Goal: Information Seeking & Learning: Learn about a topic

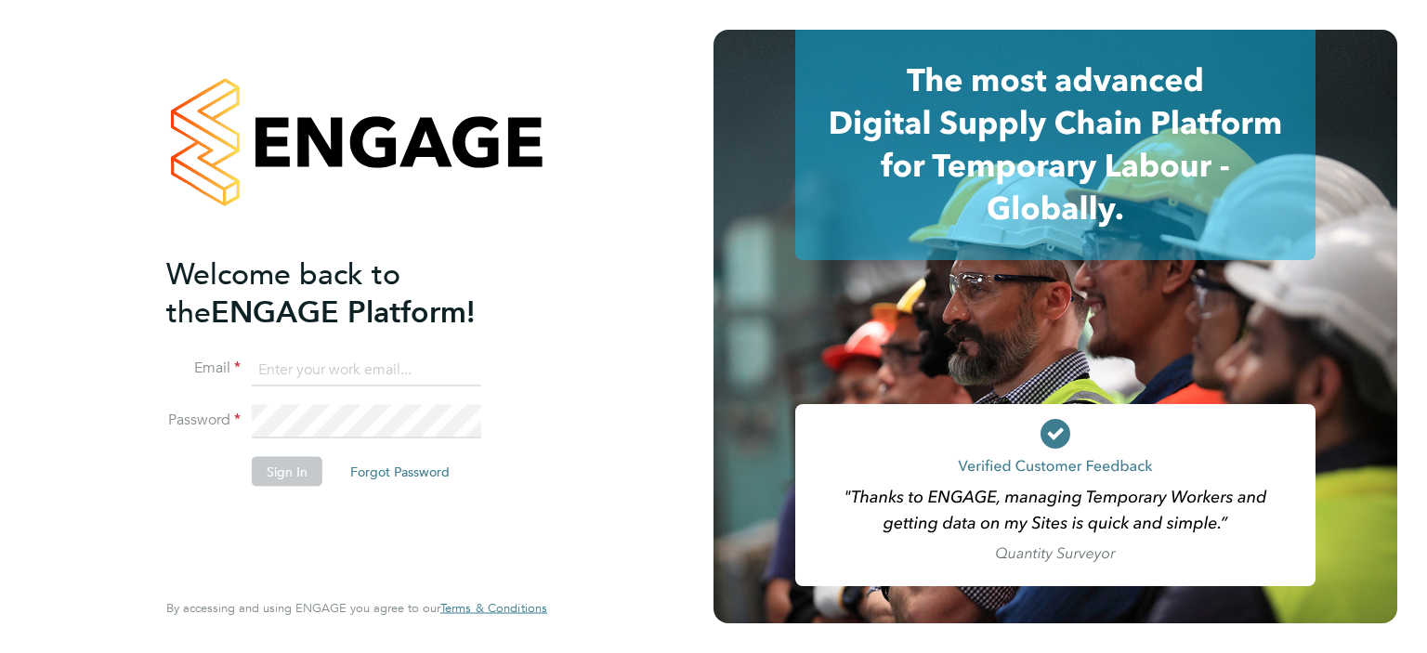
type input "[PERSON_NAME][EMAIL_ADDRESS][PERSON_NAME][DOMAIN_NAME]"
click at [284, 466] on button "Sign In" at bounding box center [287, 471] width 71 height 30
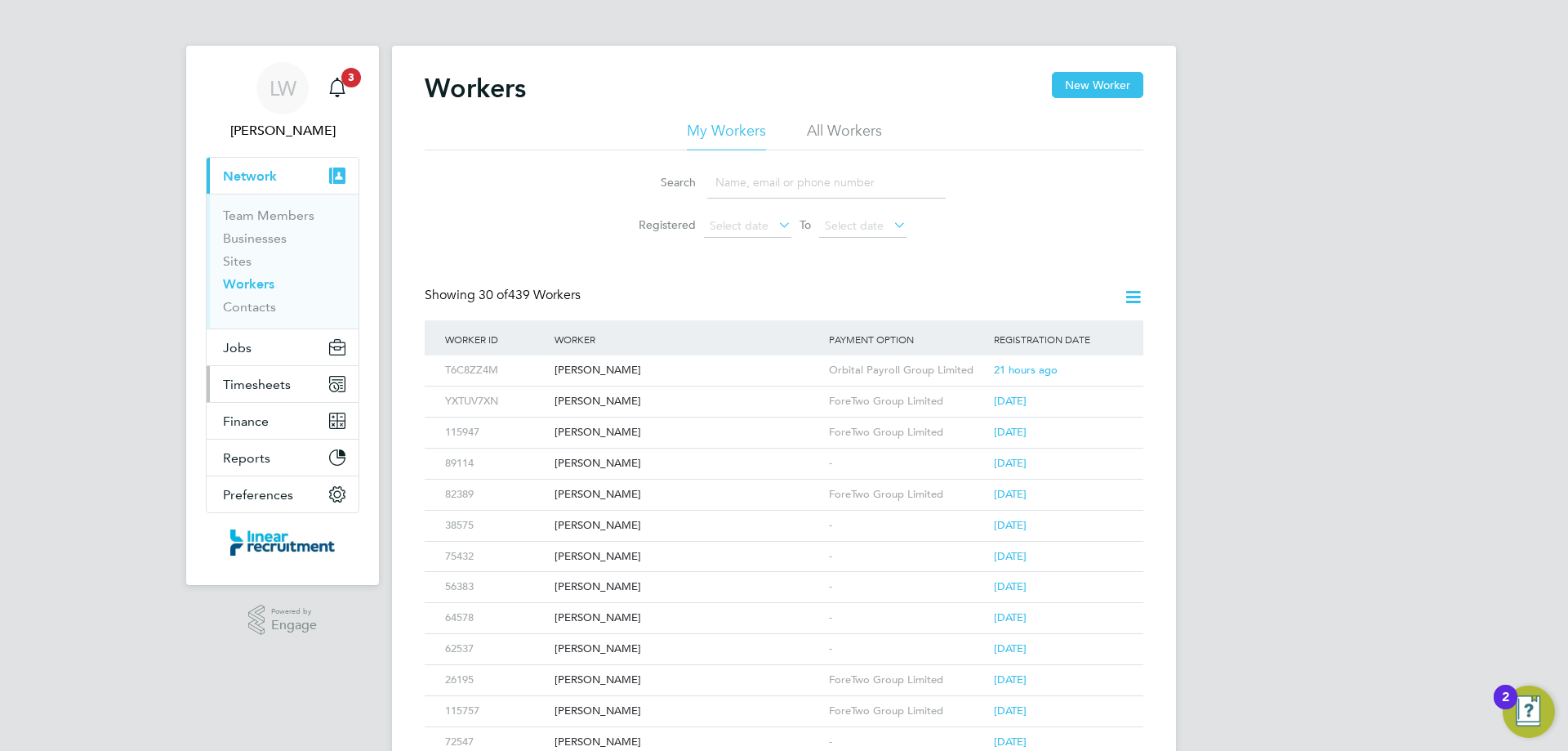
click at [271, 1] on span "Timesheets" at bounding box center [257, 384] width 68 height 16
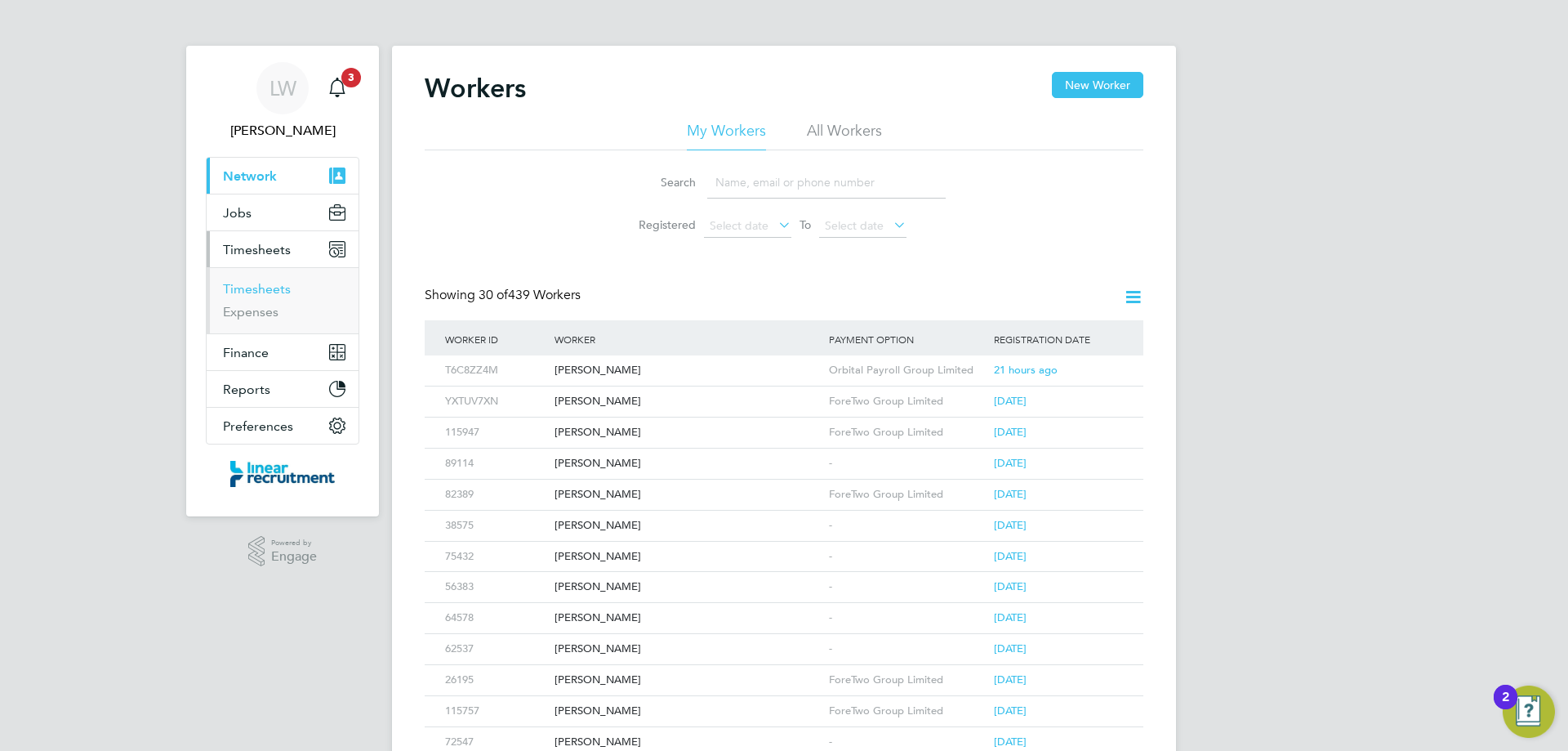
click at [264, 1] on link "Timesheets" at bounding box center [257, 288] width 68 height 16
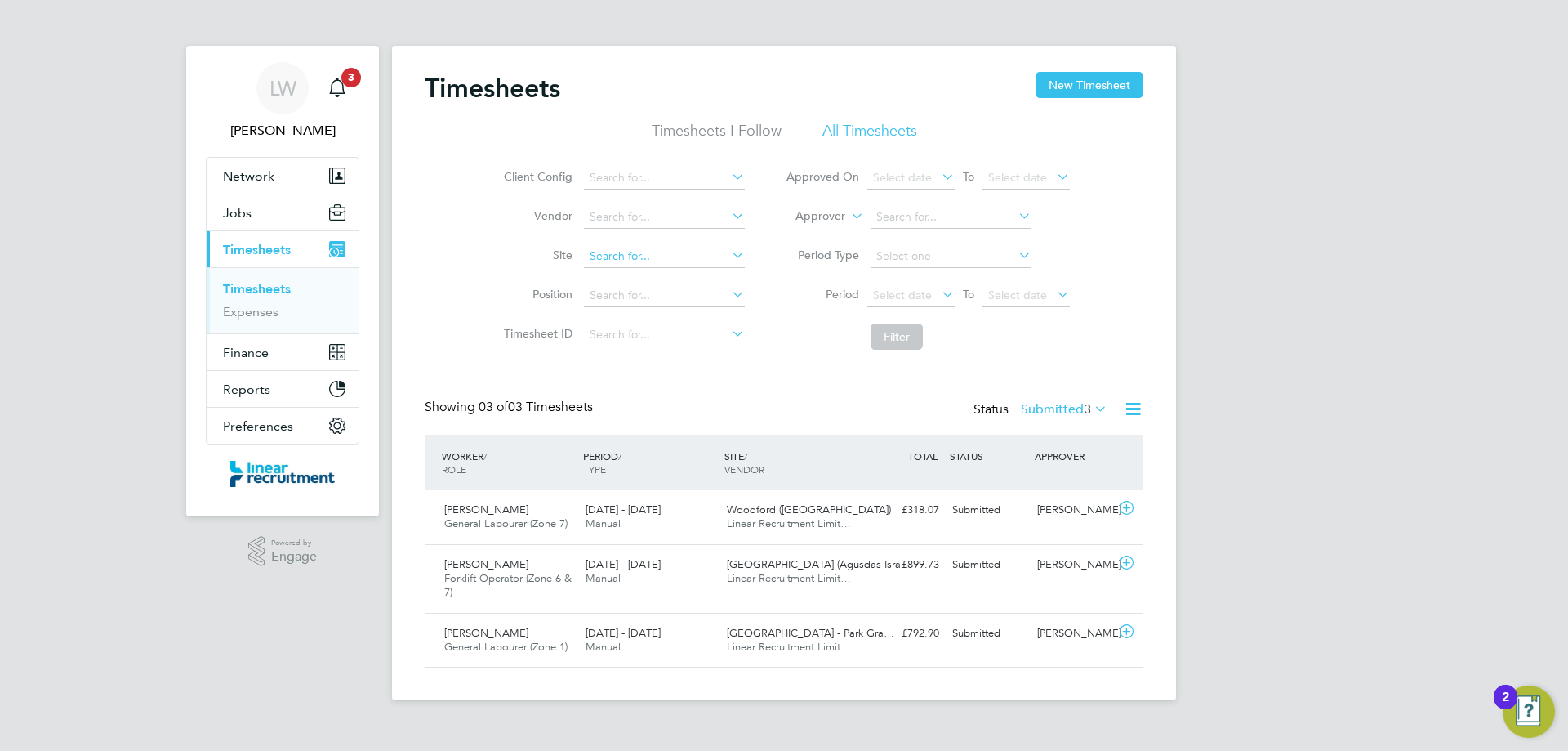
click at [409, 1] on input at bounding box center [664, 257] width 161 height 23
click at [409, 1] on li "Kirk leatham 3 (Beyond & Linden)" at bounding box center [748, 322] width 332 height 22
type input "Kirkleatham 3 (Beyond & Linden)"
click at [409, 1] on button "Filter" at bounding box center [896, 337] width 52 height 26
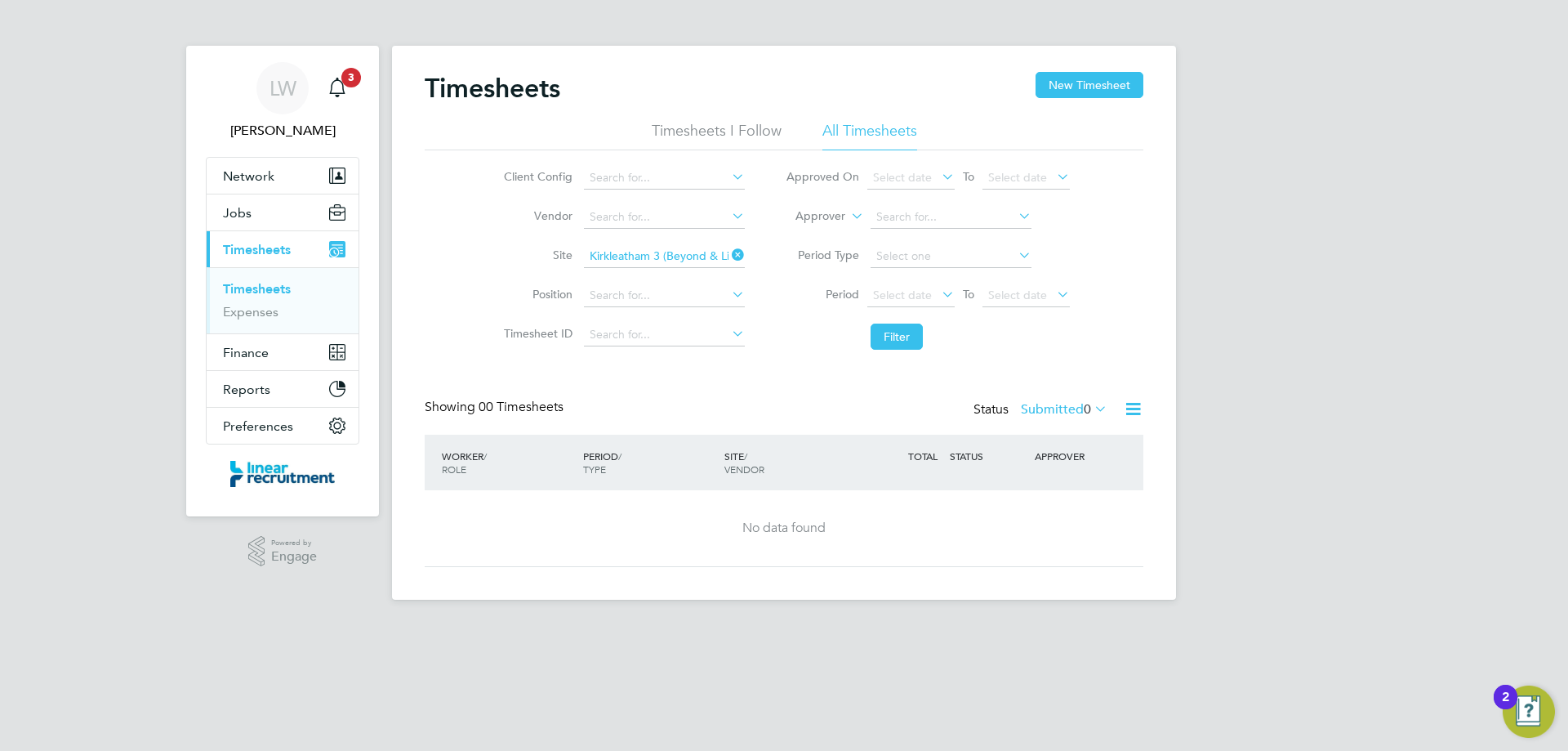
click at [409, 1] on icon at bounding box center [728, 255] width 0 height 23
click at [409, 1] on input at bounding box center [951, 217] width 161 height 23
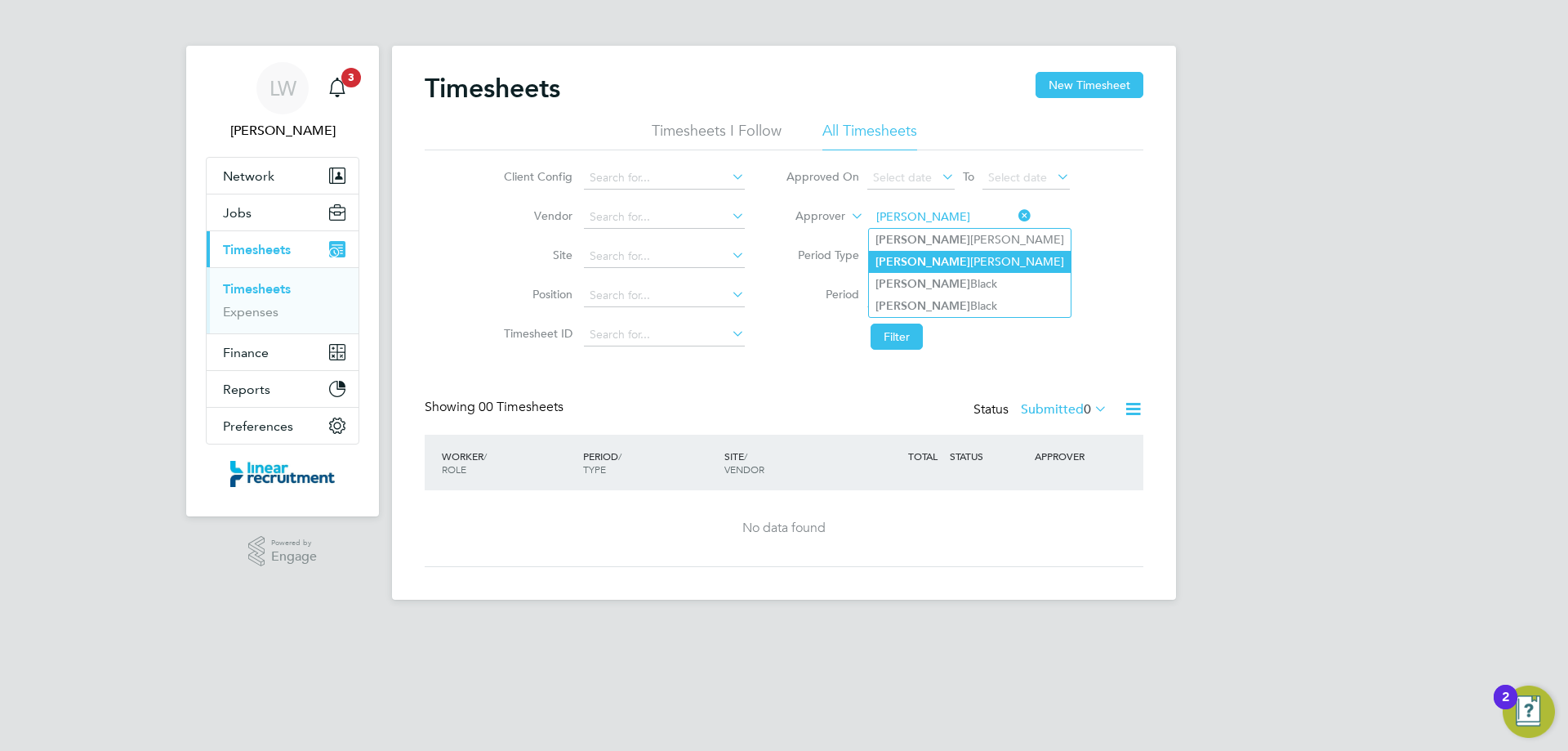
click at [409, 1] on li "Michael Gerraghty" at bounding box center [969, 261] width 201 height 22
type input "Michael Gerraghty"
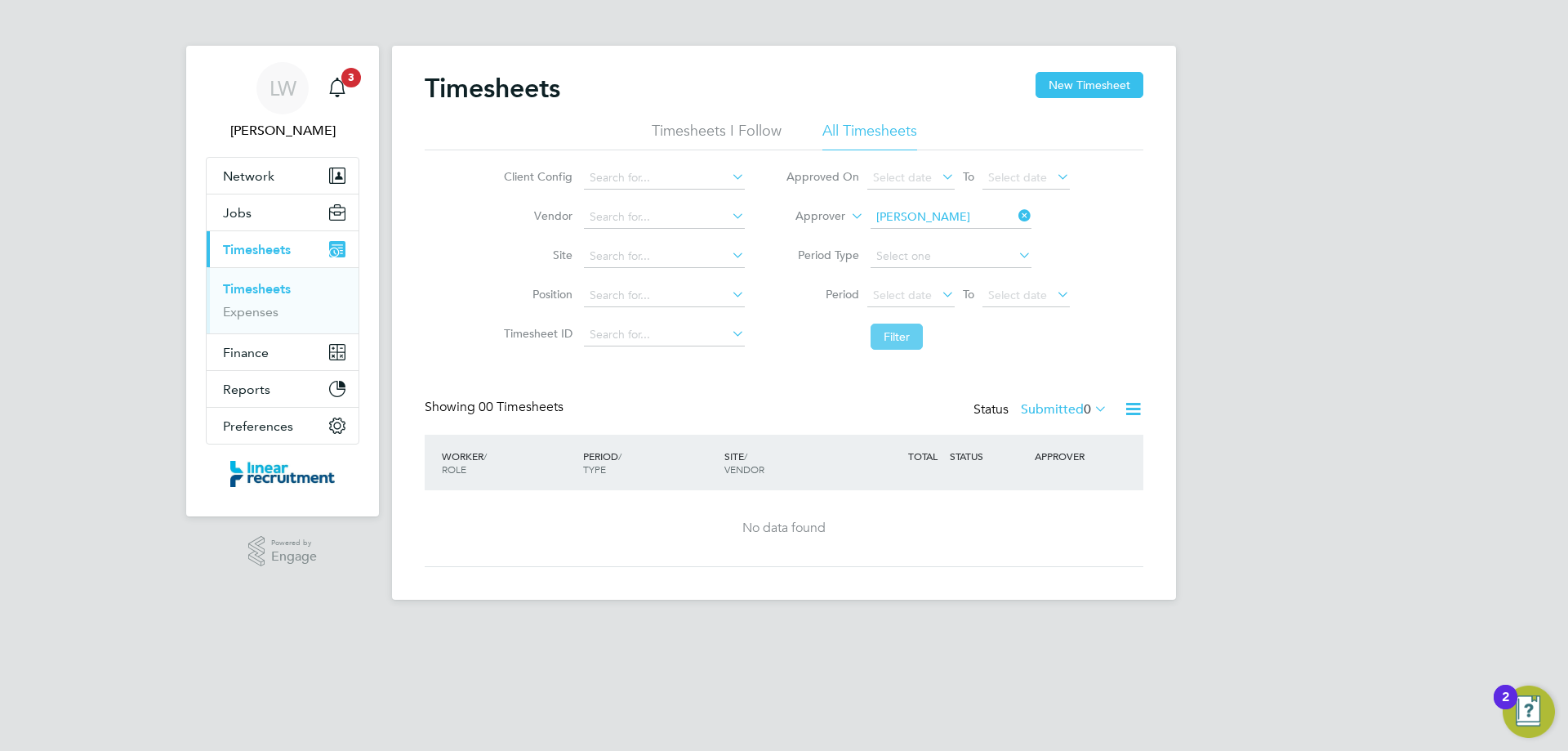
click at [409, 1] on button "Filter" at bounding box center [896, 337] width 52 height 26
click at [269, 1] on button "Jobs" at bounding box center [282, 212] width 152 height 36
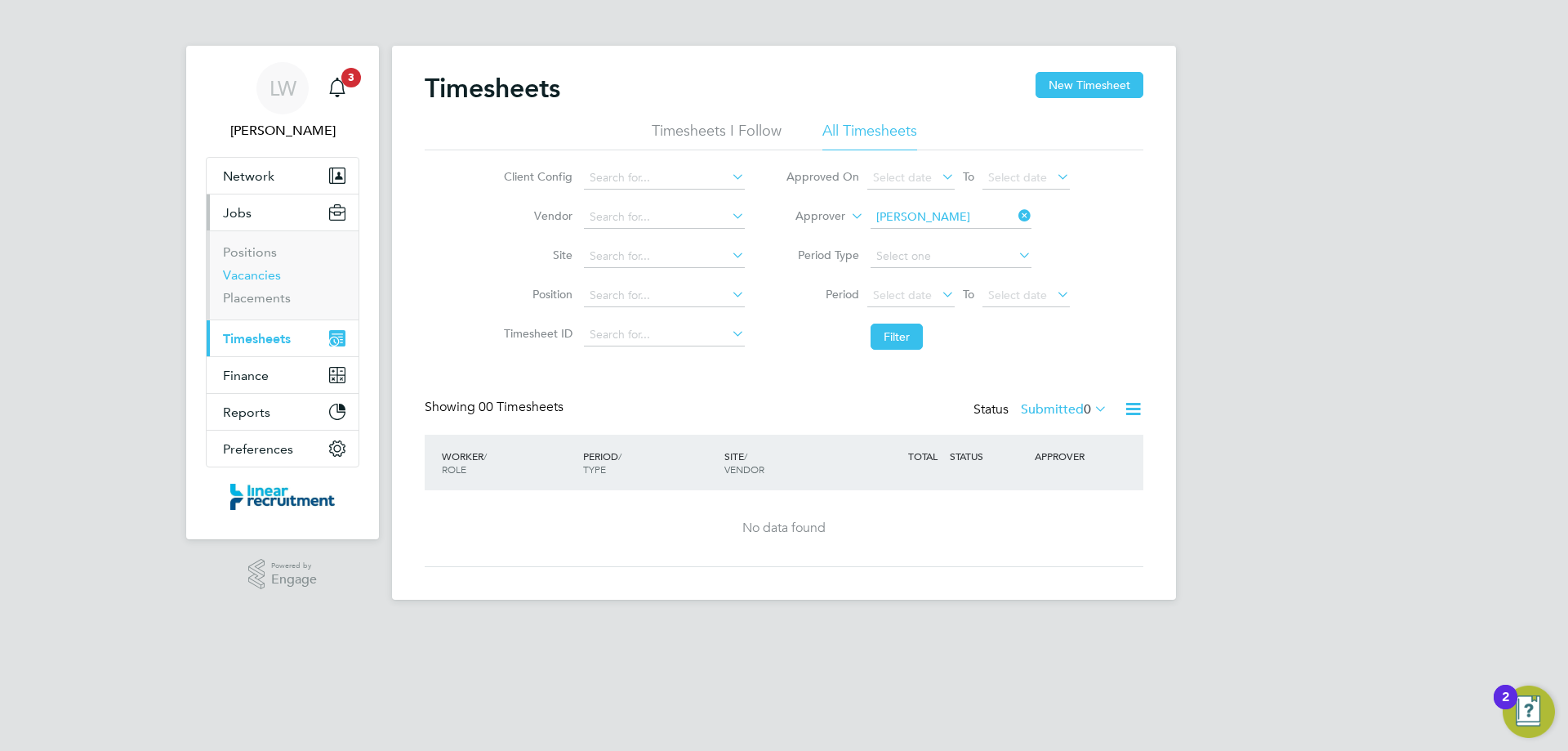
click at [266, 1] on link "Vacancies" at bounding box center [252, 275] width 58 height 16
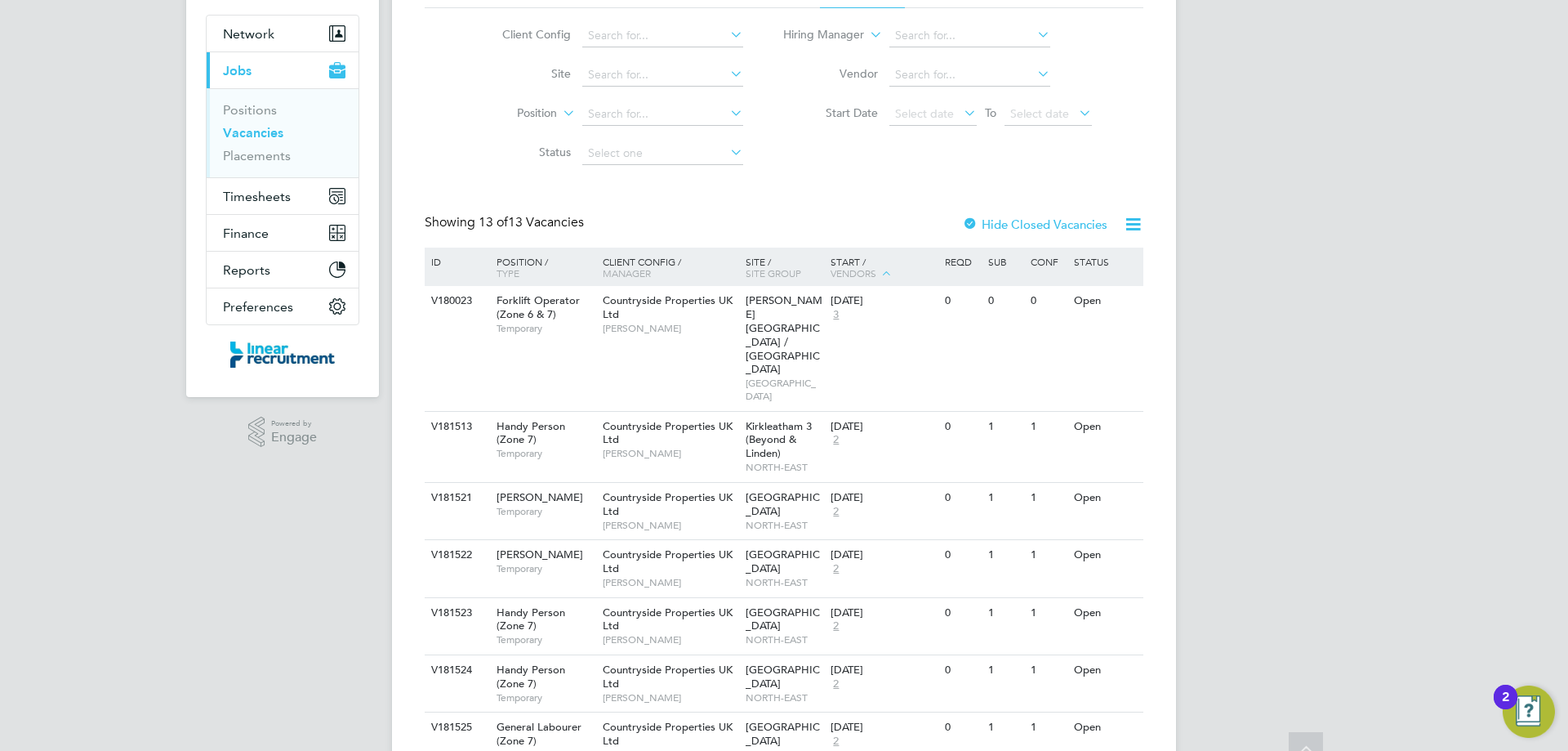
scroll to position [164, 0]
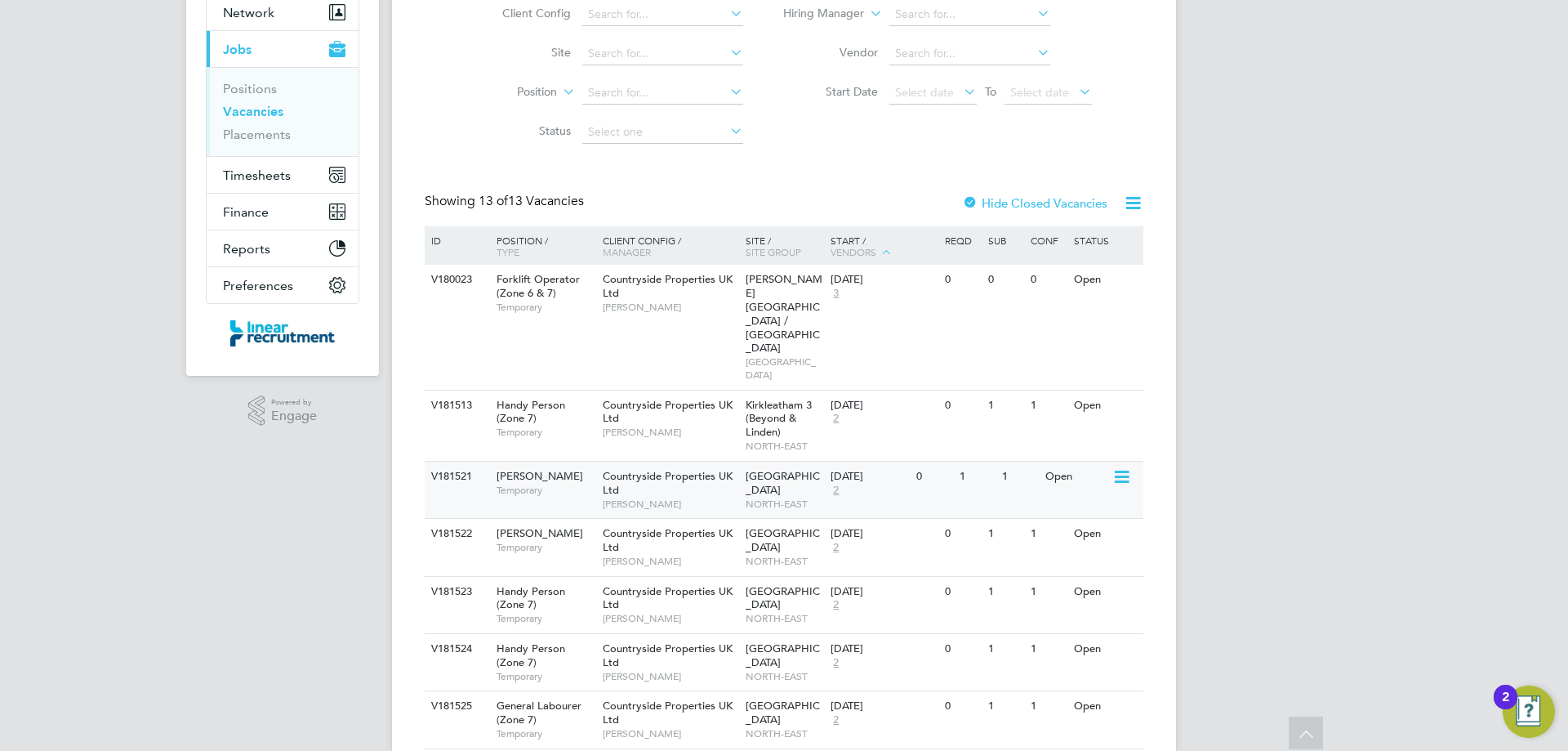
click at [409, 1] on div "Joiner Temporary" at bounding box center [542, 483] width 114 height 42
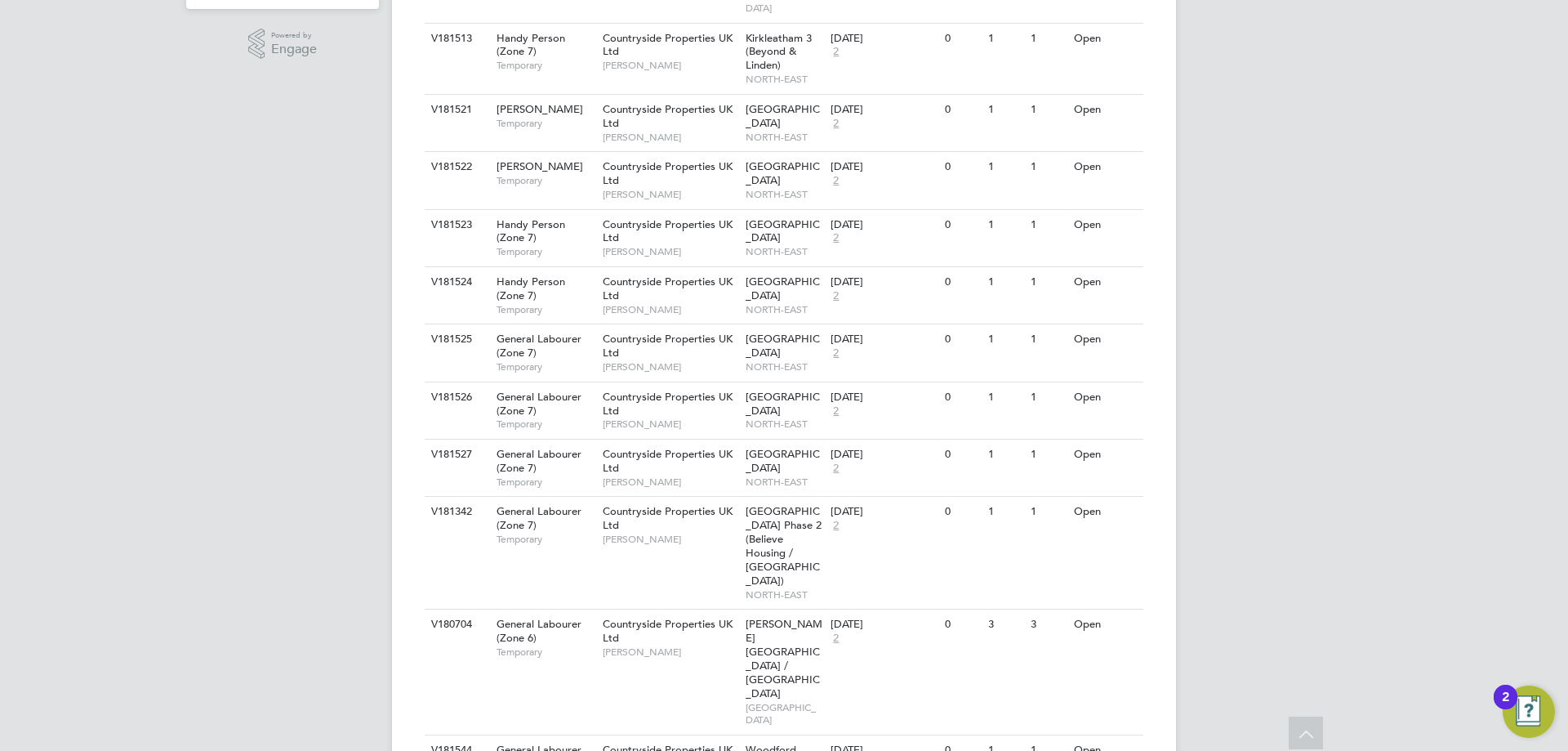
scroll to position [572, 0]
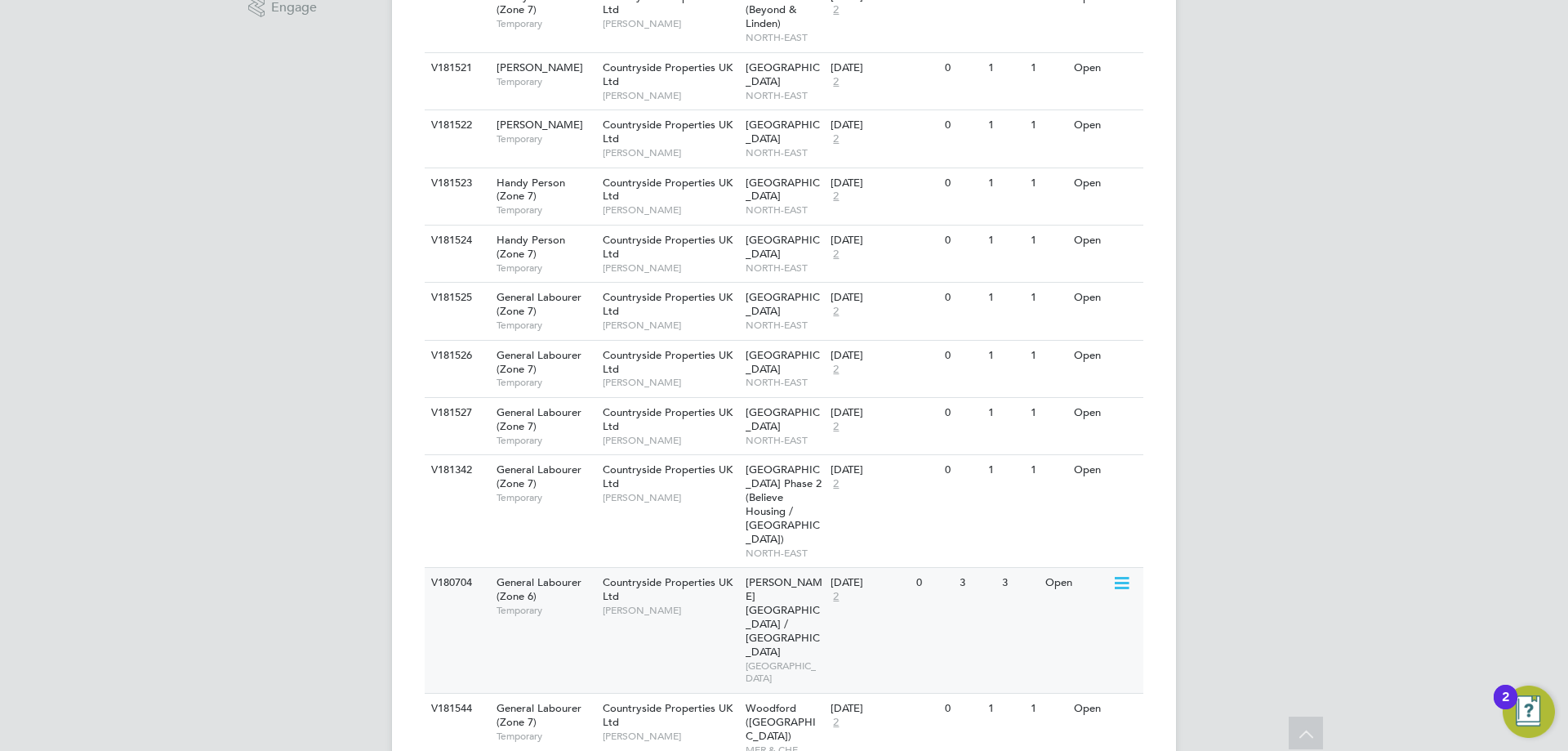
click at [409, 1] on div "3" at bounding box center [977, 582] width 42 height 30
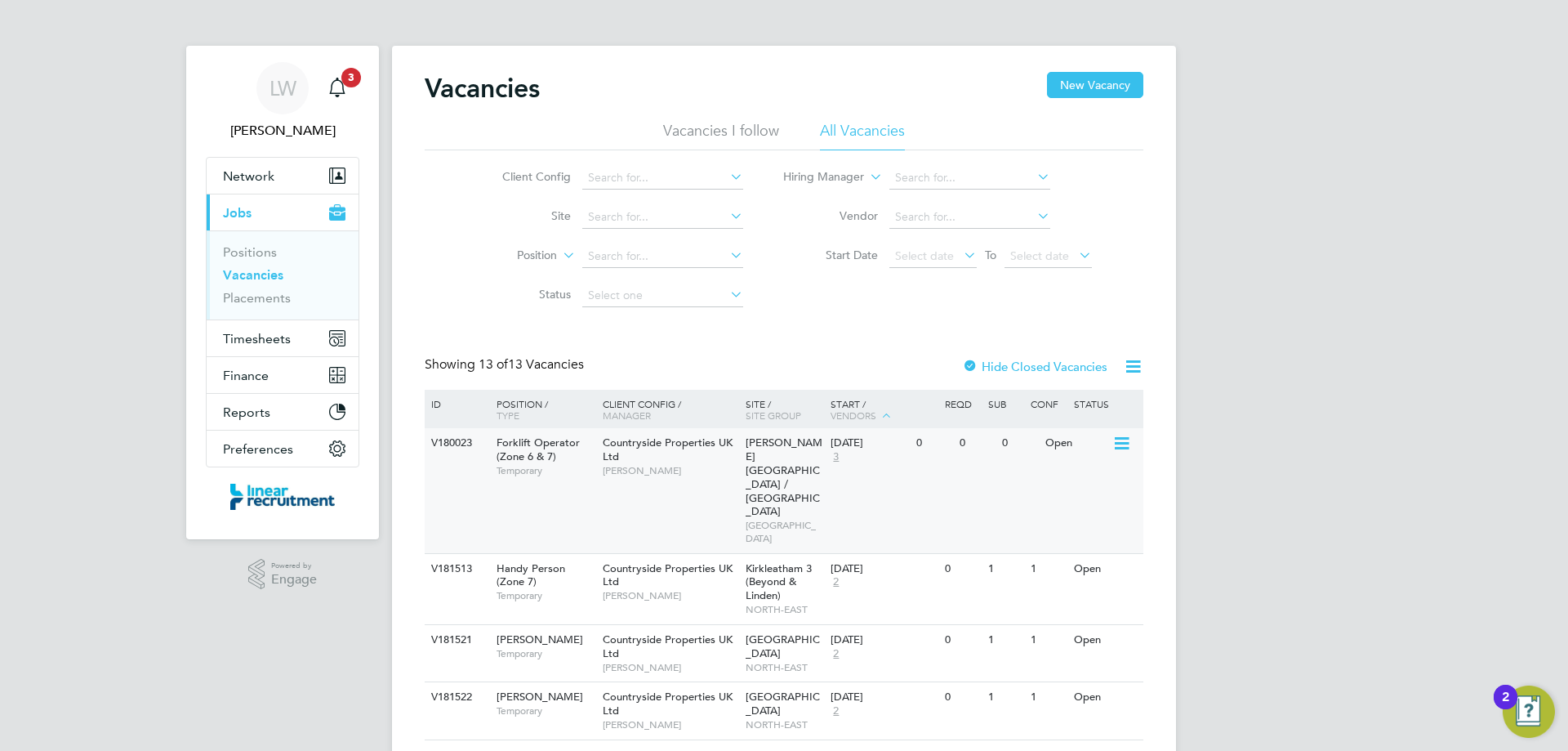
scroll to position [326, 0]
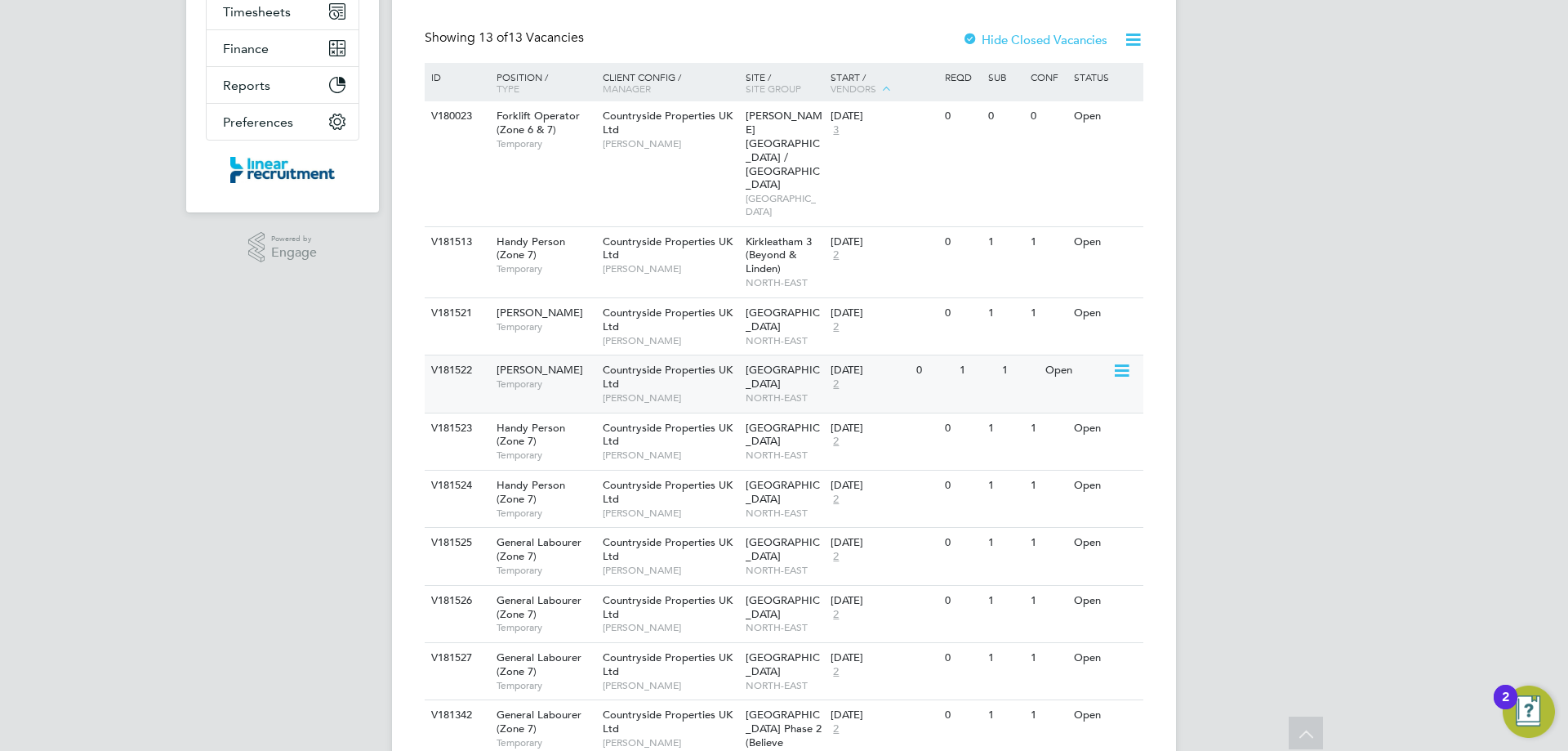
click at [409, 1] on span "Temporary" at bounding box center [545, 383] width 98 height 13
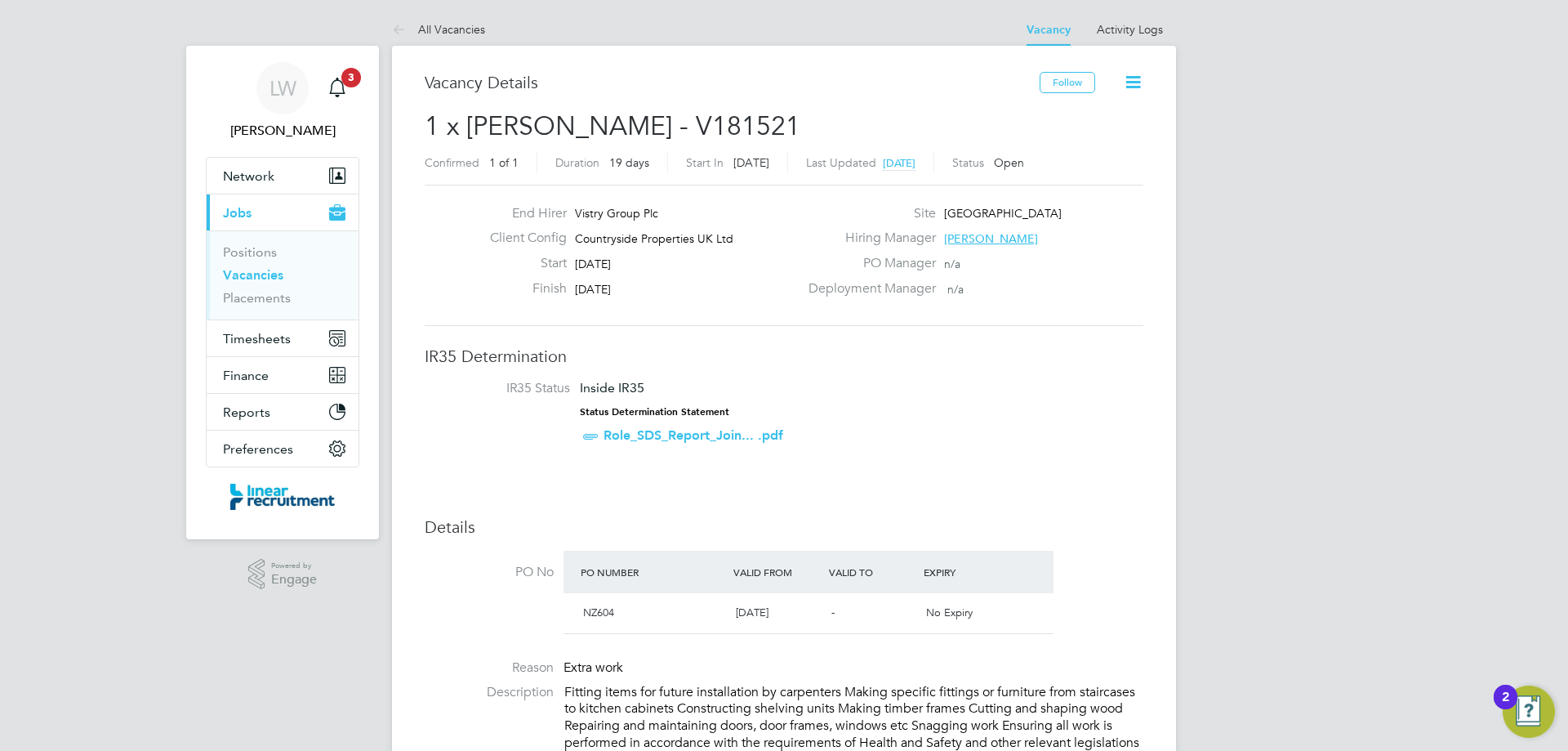
click at [681, 439] on link "Role_SDS_Report_Join... .pdf" at bounding box center [693, 435] width 179 height 16
click at [1134, 84] on icon at bounding box center [1133, 82] width 20 height 20
click at [1090, 120] on li "Edit Vacancy" at bounding box center [1096, 120] width 95 height 23
click at [864, 86] on h3 "Vacancy Details" at bounding box center [732, 83] width 615 height 21
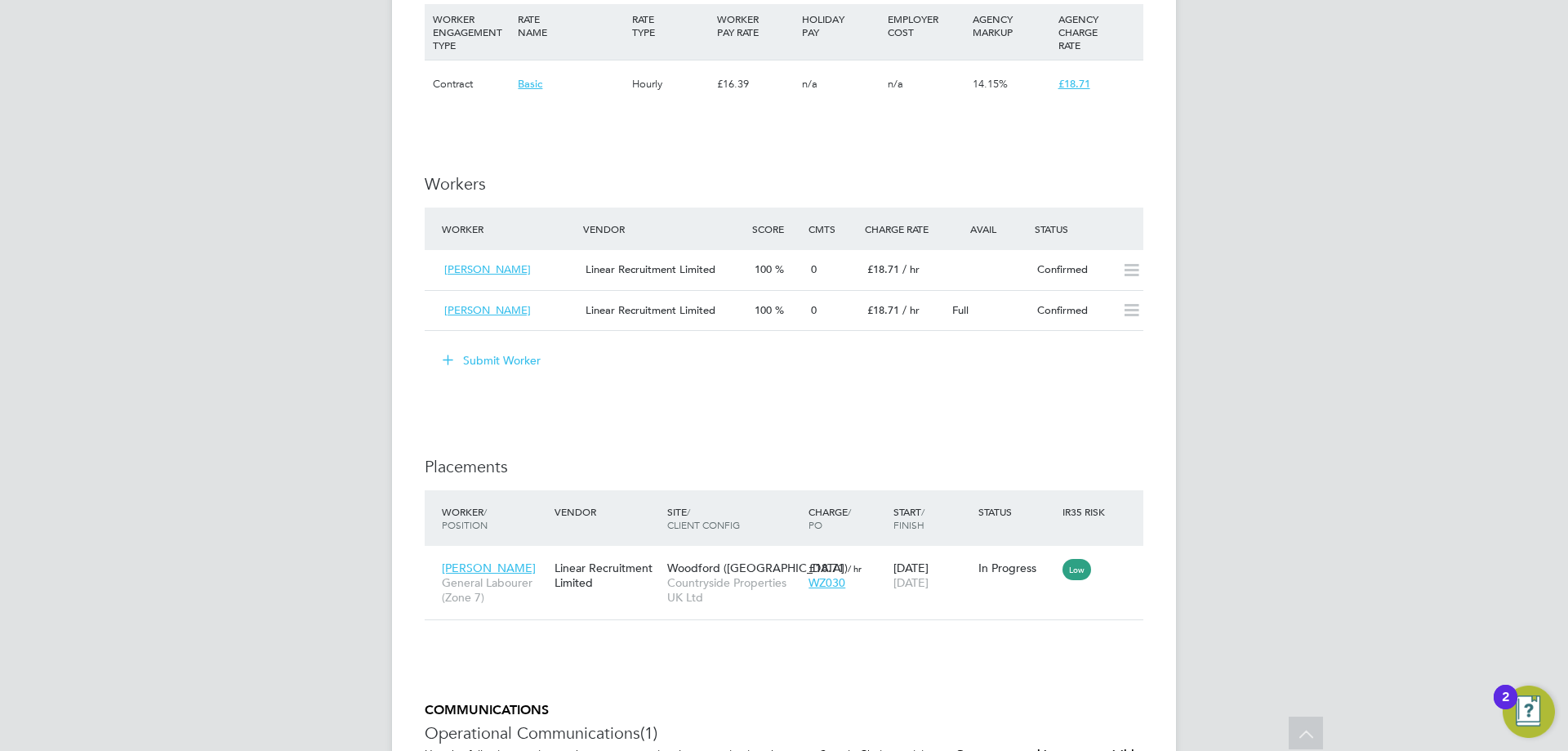
scroll to position [1143, 0]
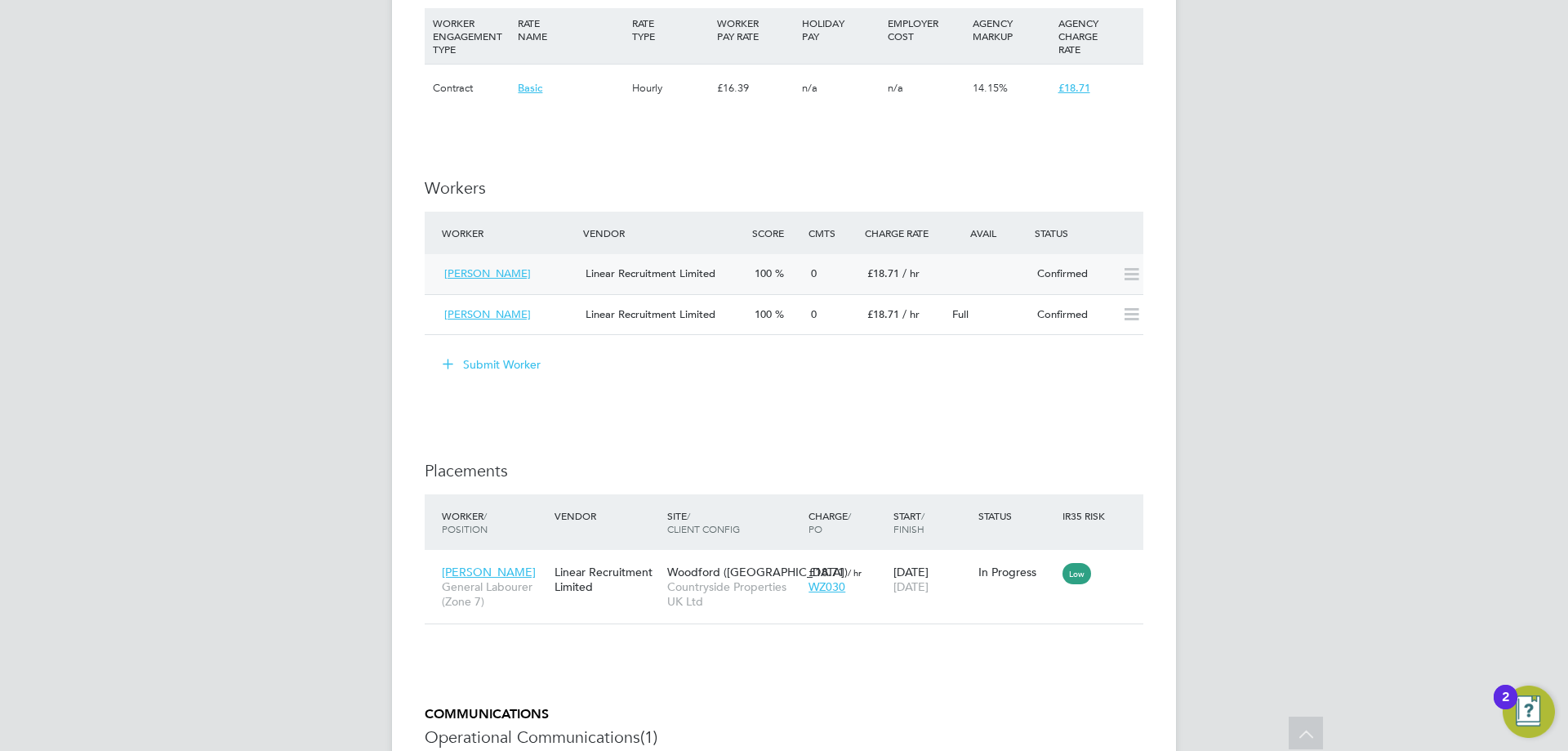
click at [1135, 277] on icon at bounding box center [1131, 274] width 20 height 13
click at [504, 273] on span "James Cooper" at bounding box center [487, 273] width 86 height 14
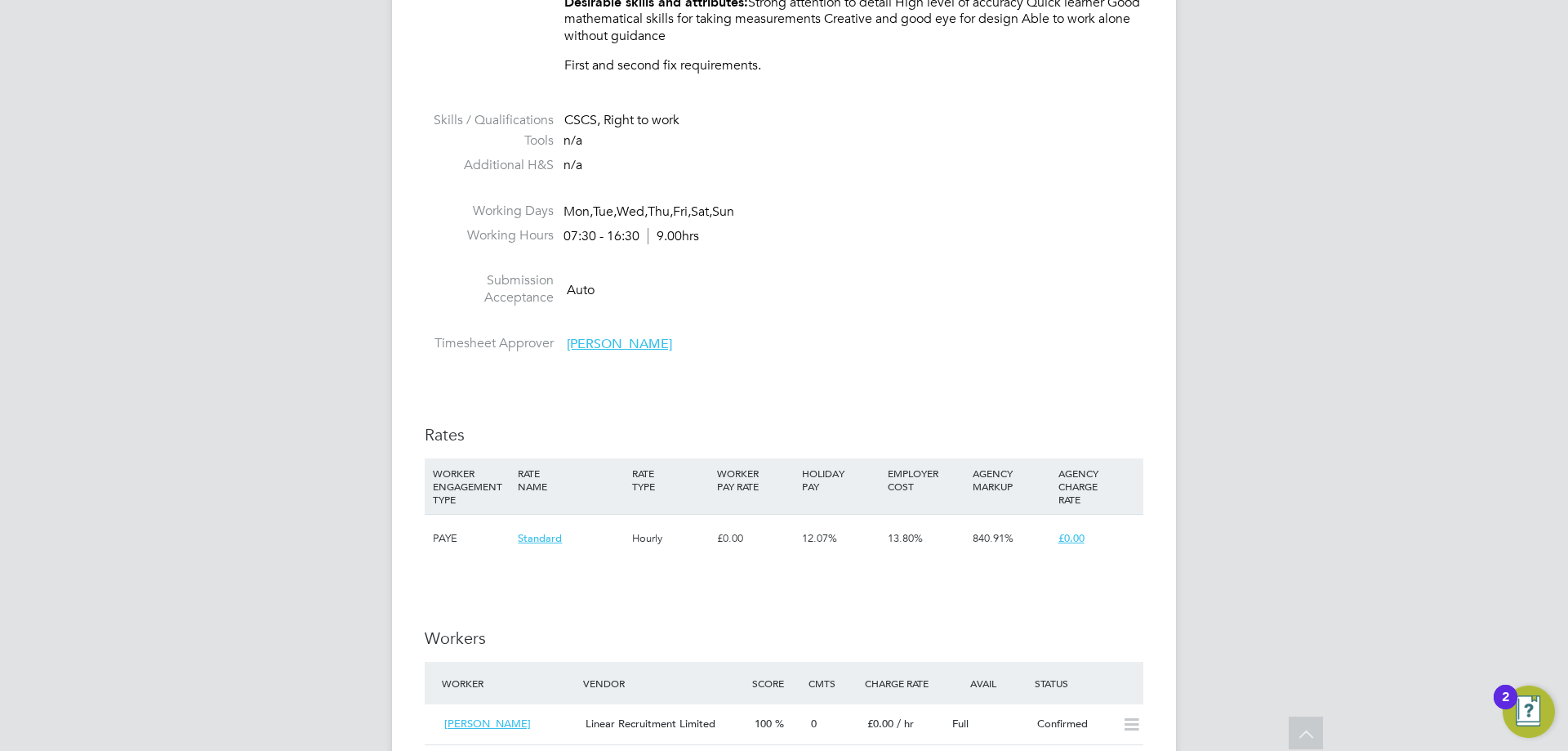
scroll to position [653, 0]
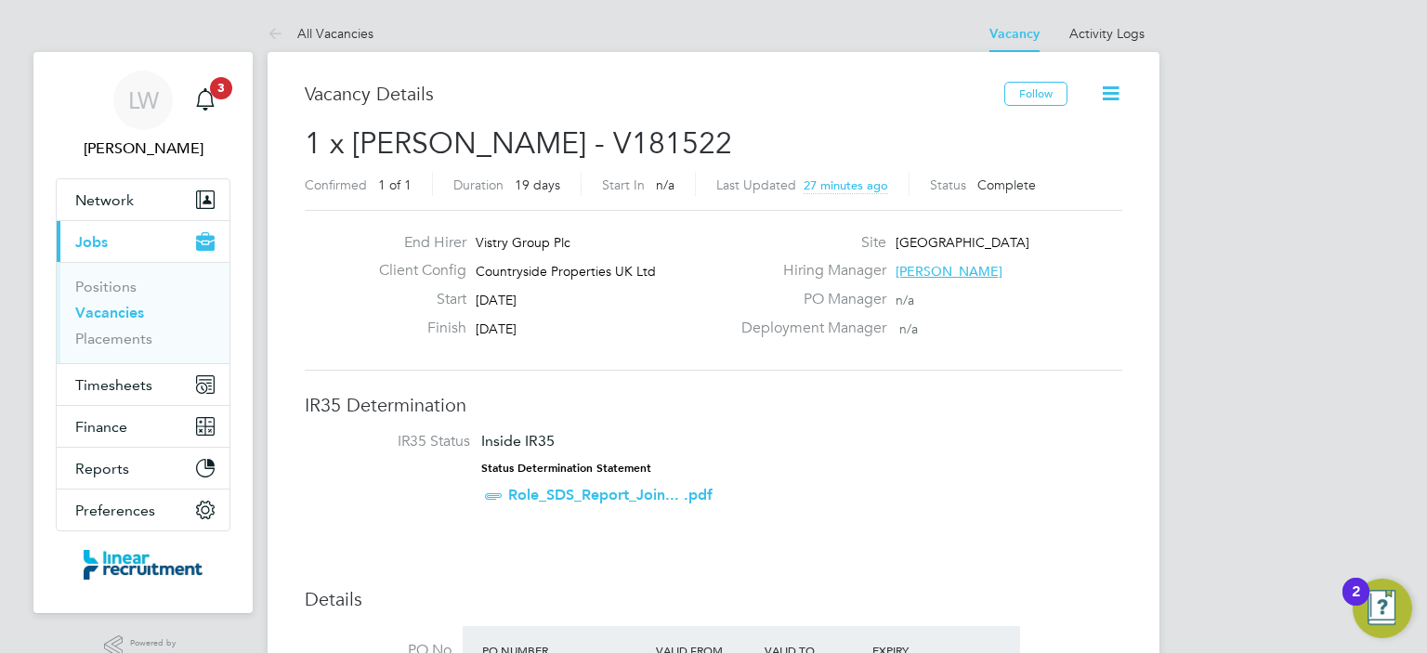
scroll to position [55, 130]
